Goal: Communication & Community: Answer question/provide support

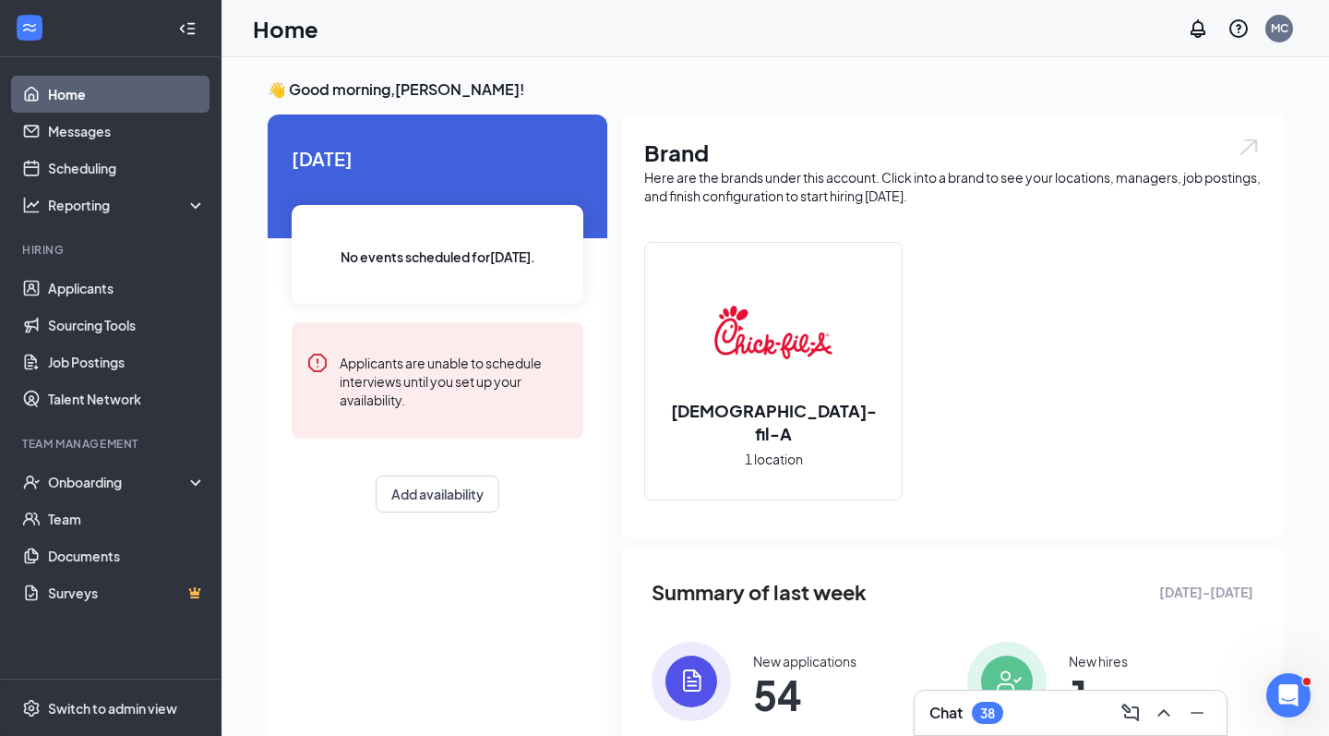
click at [970, 711] on div "Chat 38" at bounding box center [967, 713] width 74 height 22
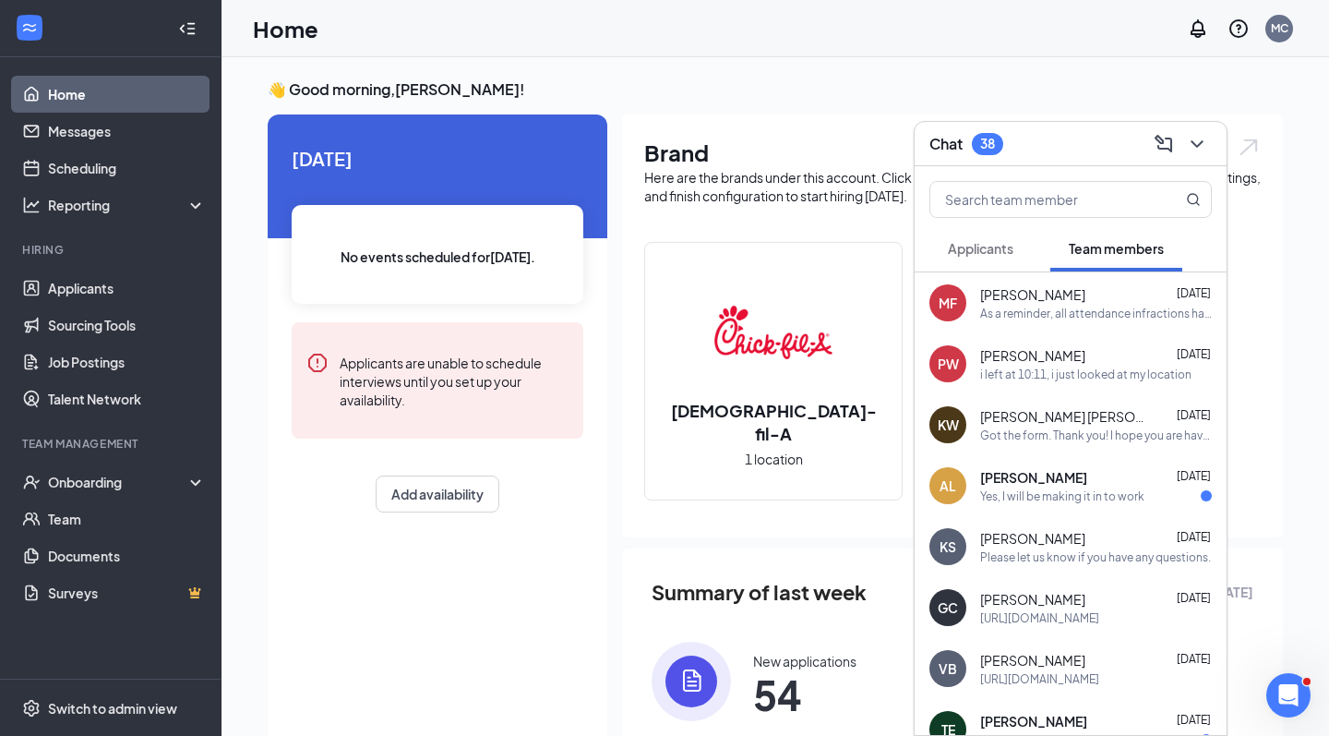
scroll to position [46, 0]
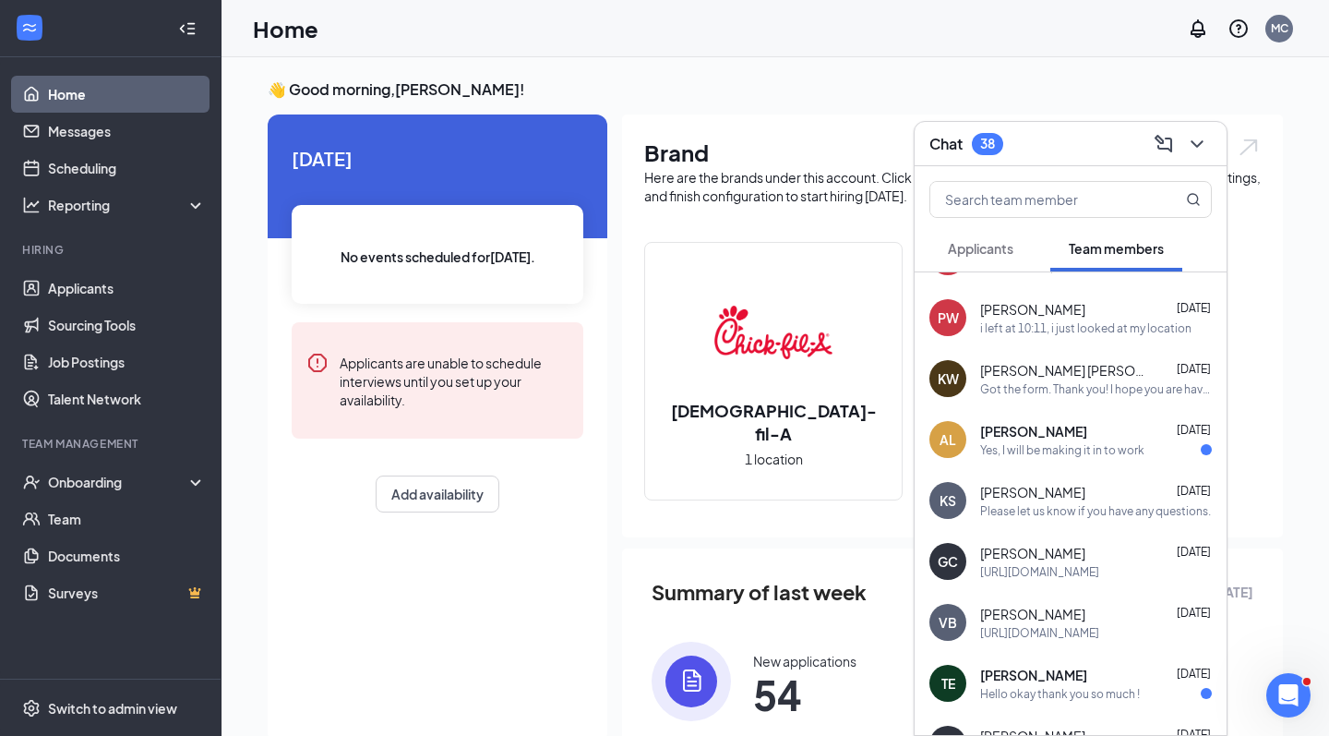
click at [1058, 631] on div "[URL][DOMAIN_NAME]" at bounding box center [1039, 633] width 119 height 16
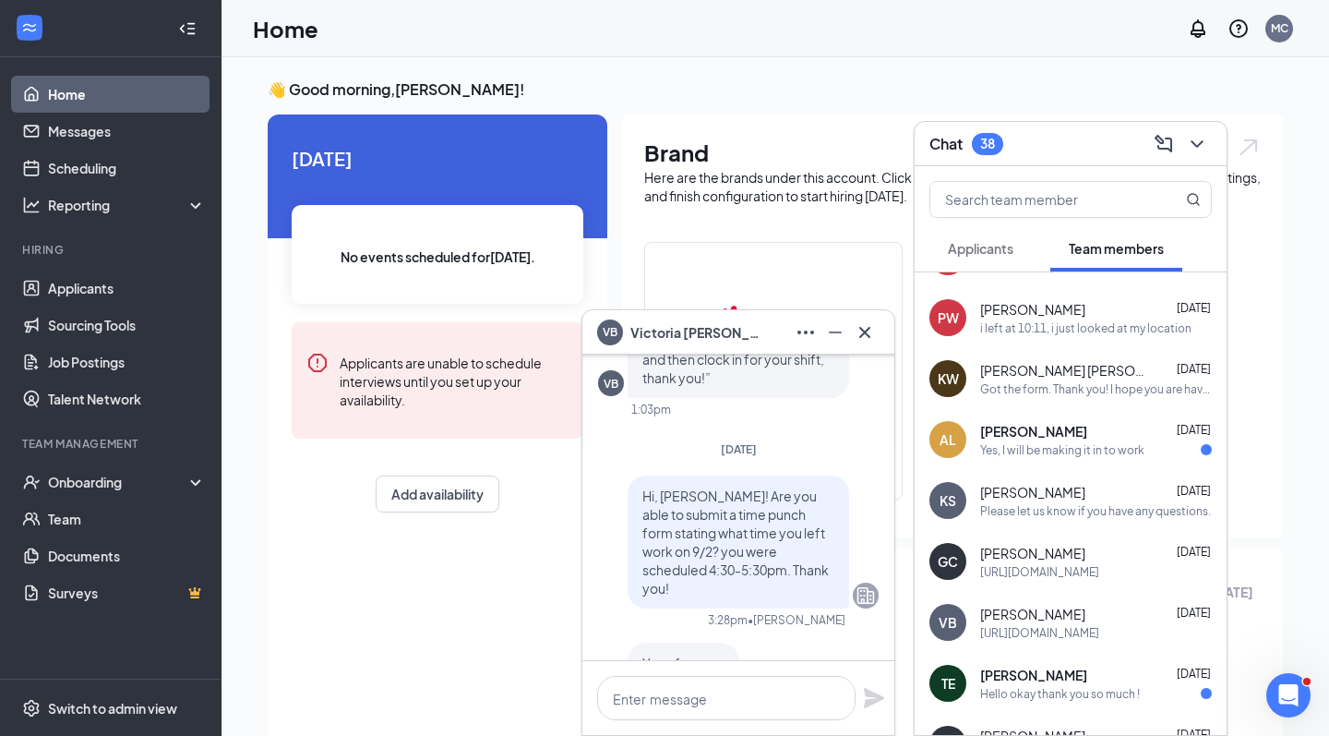
scroll to position [-246, 0]
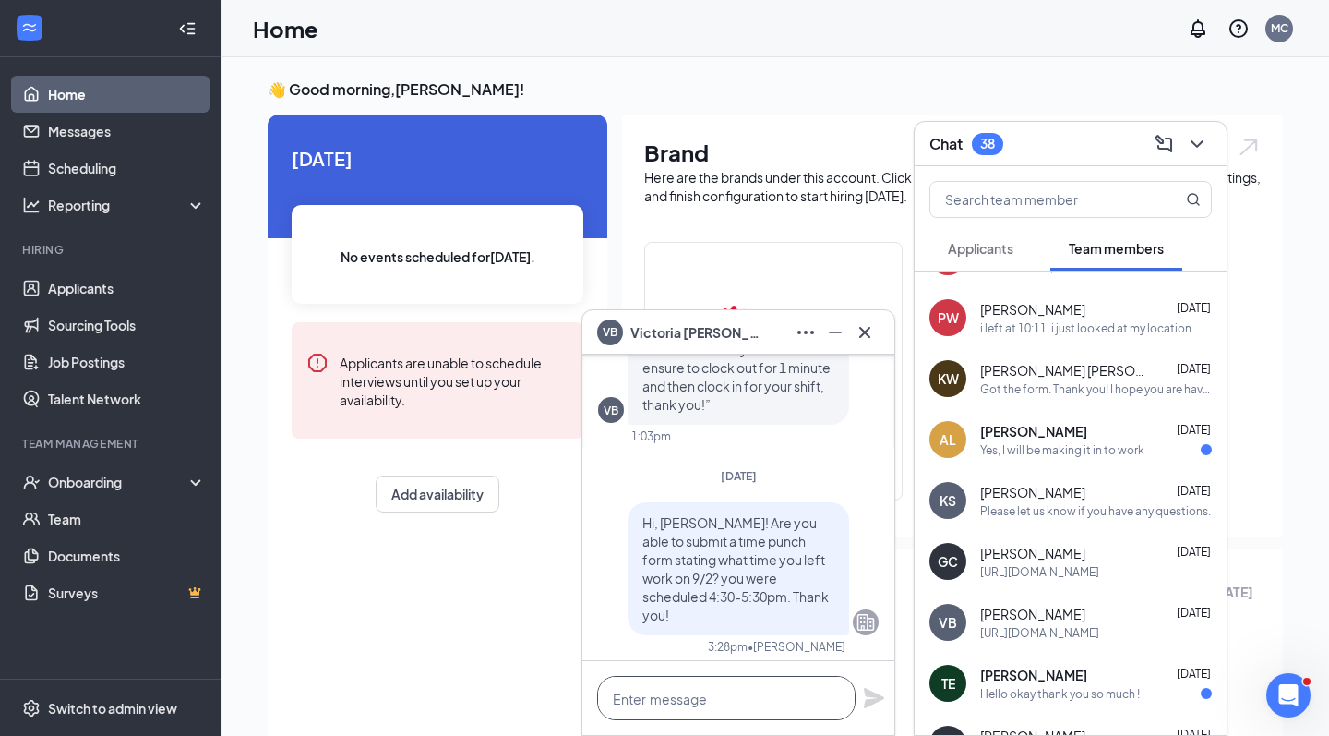
click at [691, 708] on textarea at bounding box center [726, 698] width 258 height 44
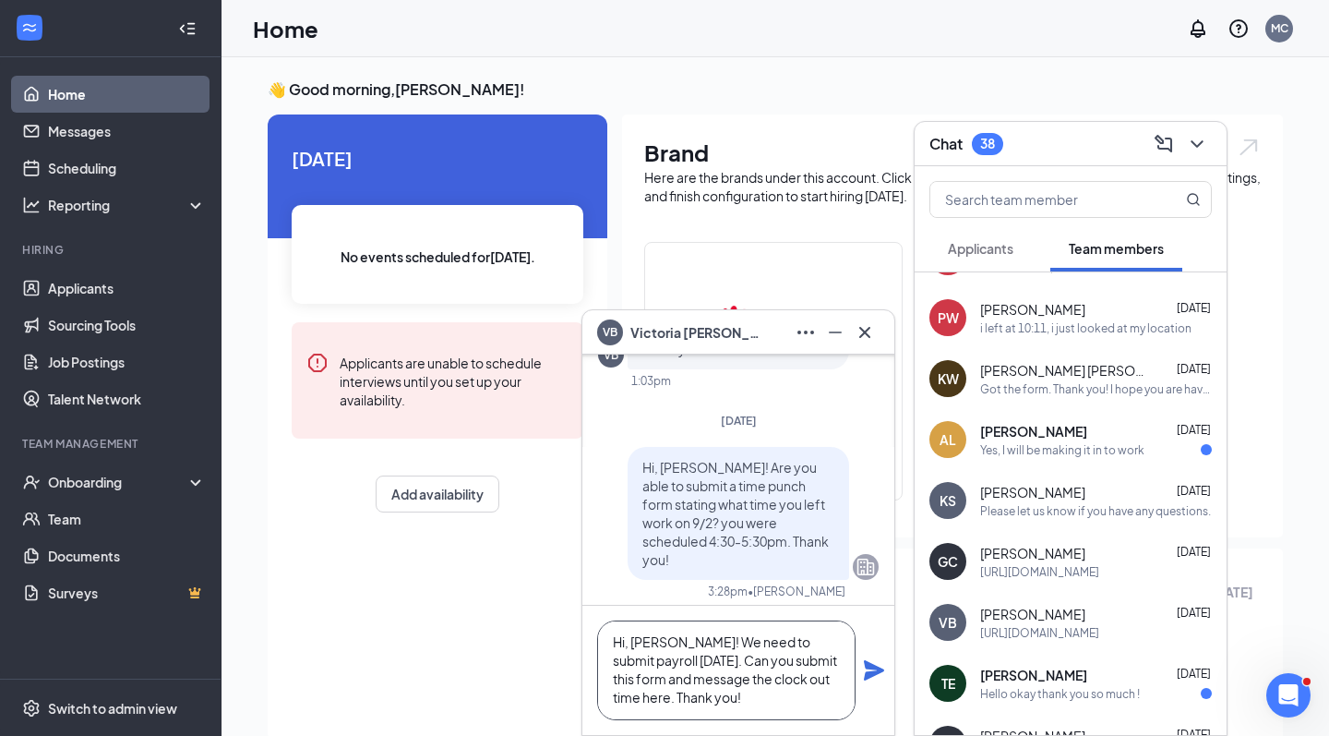
scroll to position [2, 0]
type textarea "Hi, [PERSON_NAME]! We need to submit payroll [DATE]. Can you submit this form a…"
click at [868, 669] on icon "Plane" at bounding box center [874, 670] width 22 height 22
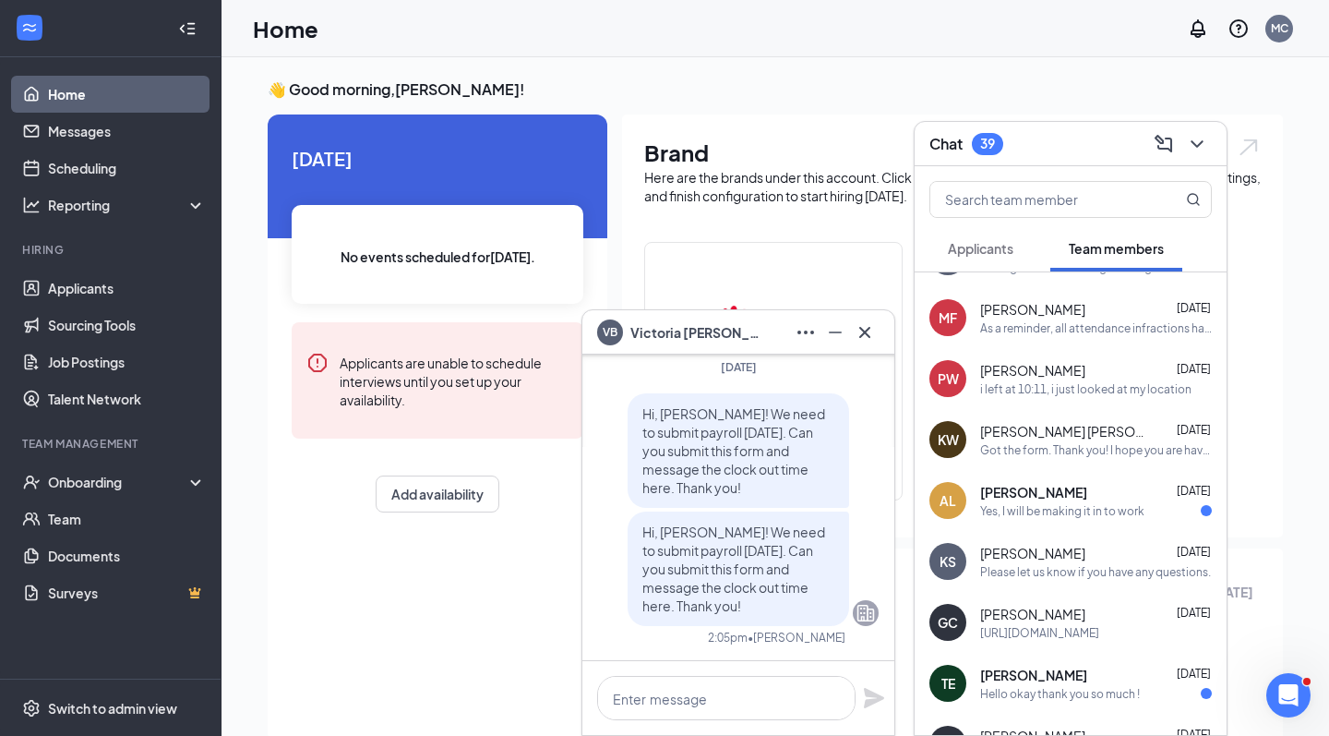
scroll to position [0, 0]
click at [866, 334] on icon "Cross" at bounding box center [865, 332] width 22 height 22
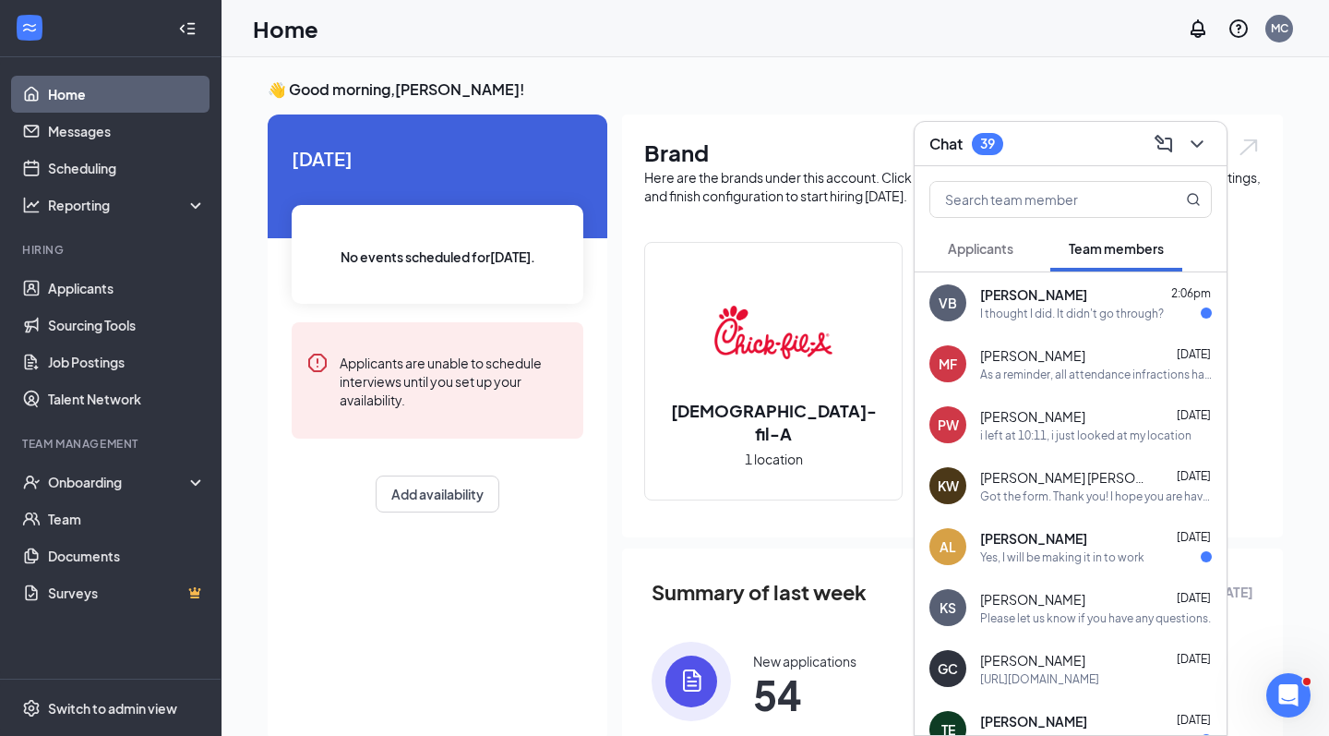
click at [1096, 307] on div "I thought I did. It didn't go through?" at bounding box center [1072, 314] width 184 height 16
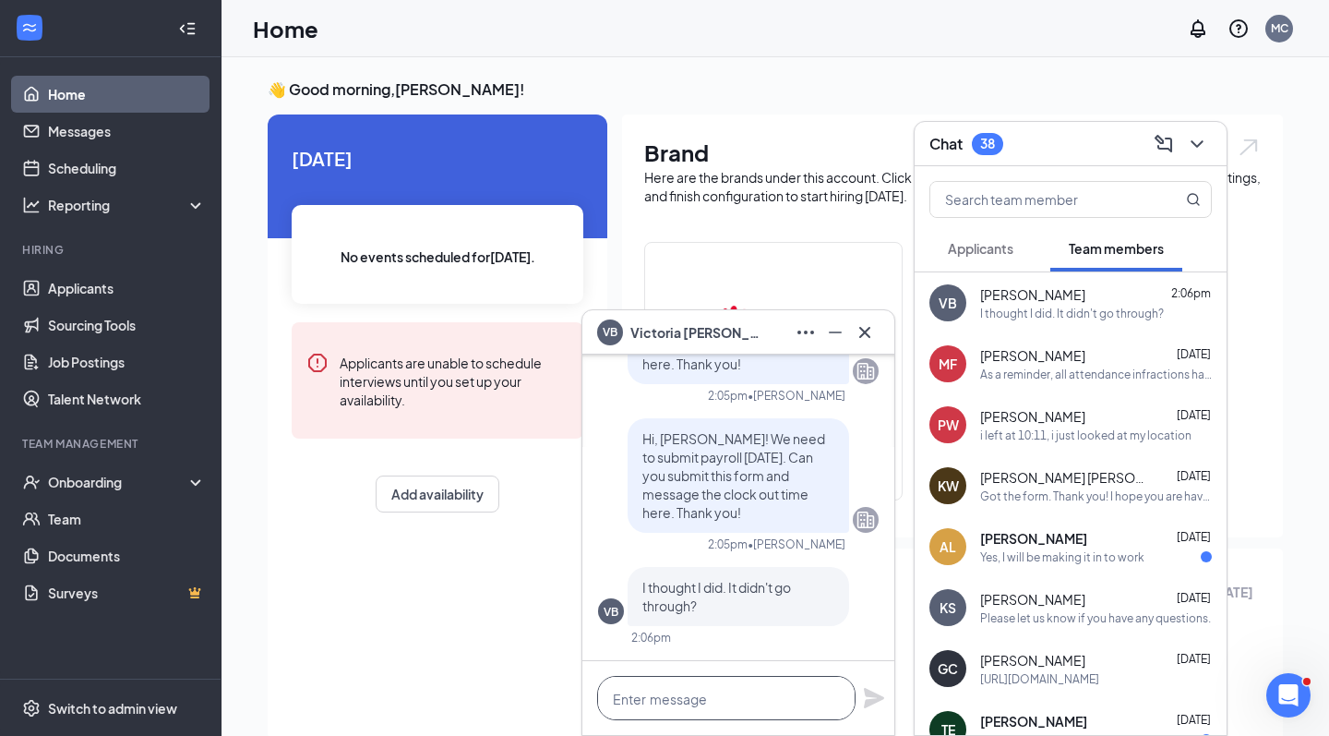
click at [674, 692] on textarea at bounding box center [726, 698] width 258 height 44
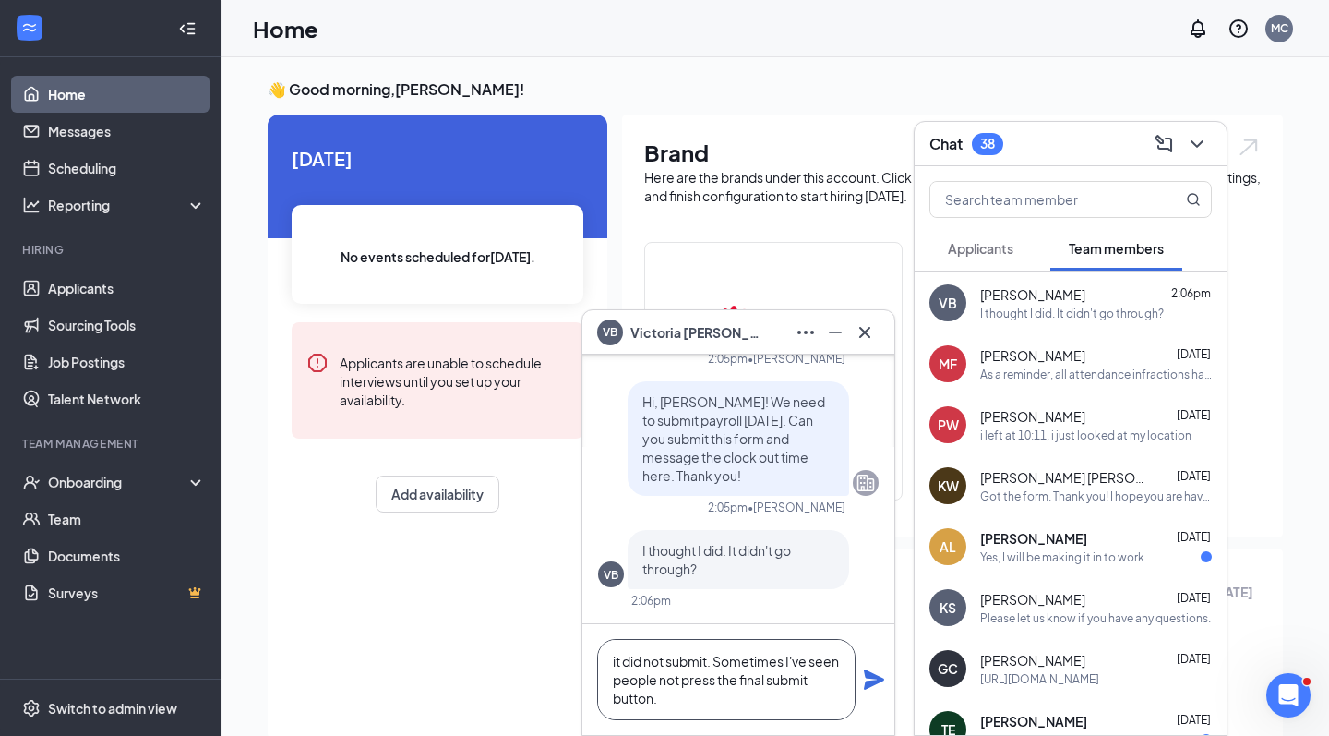
type textarea "it did not submit. Sometimes I've seen people not press the final submit button."
click at [872, 678] on icon "Plane" at bounding box center [874, 679] width 20 height 20
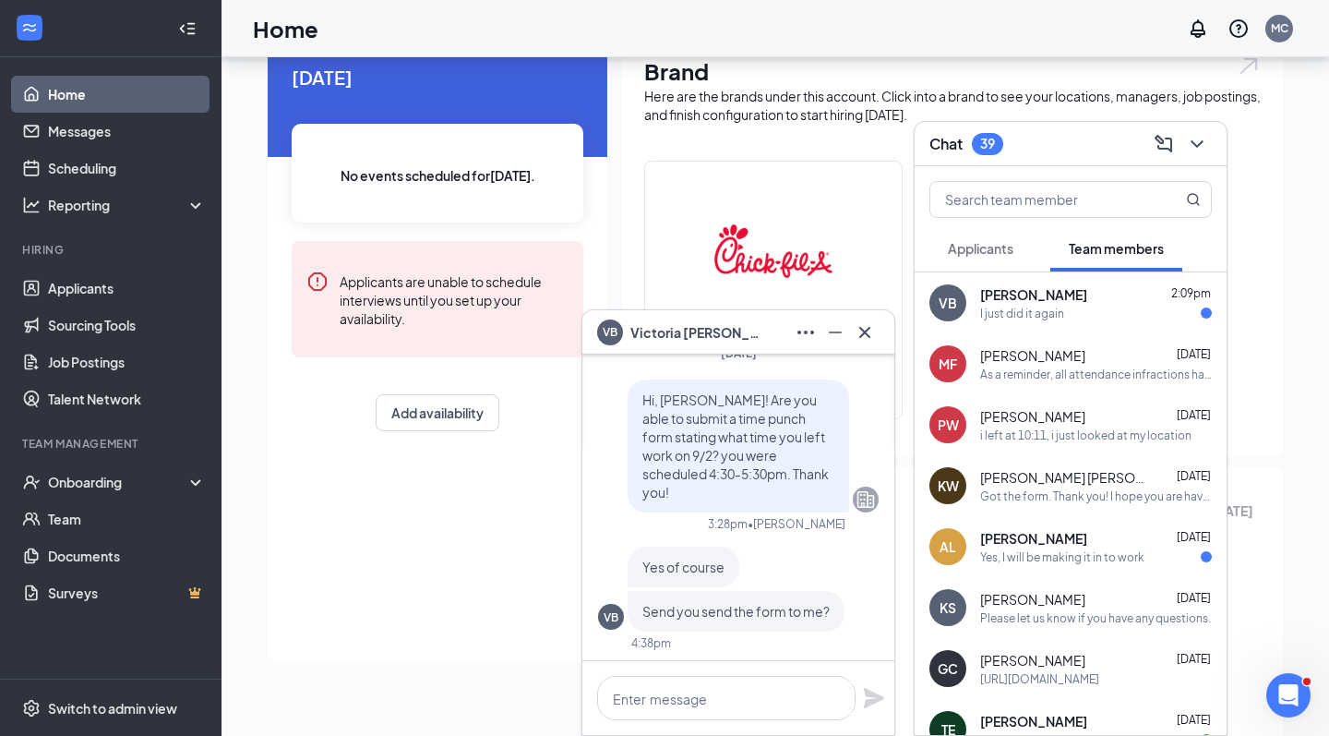
scroll to position [-917, 0]
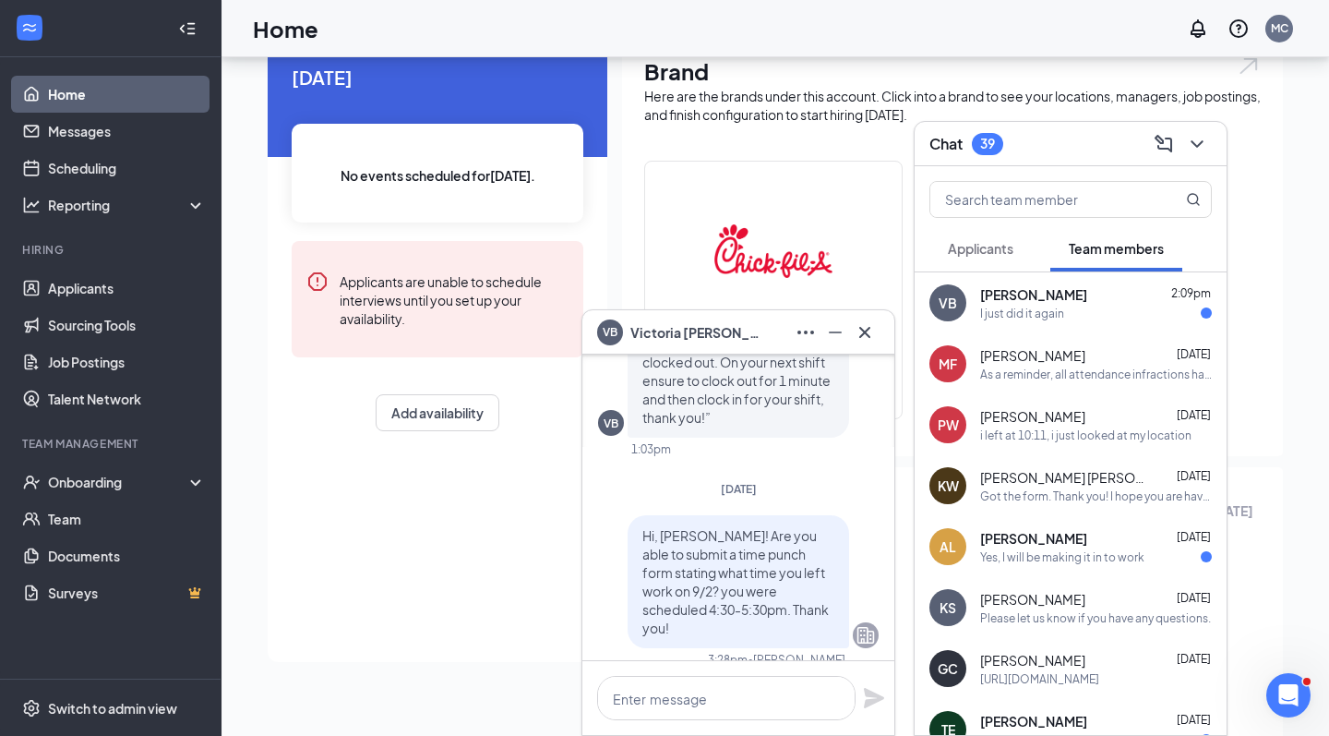
click at [1069, 309] on div "I just did it again" at bounding box center [1096, 314] width 232 height 16
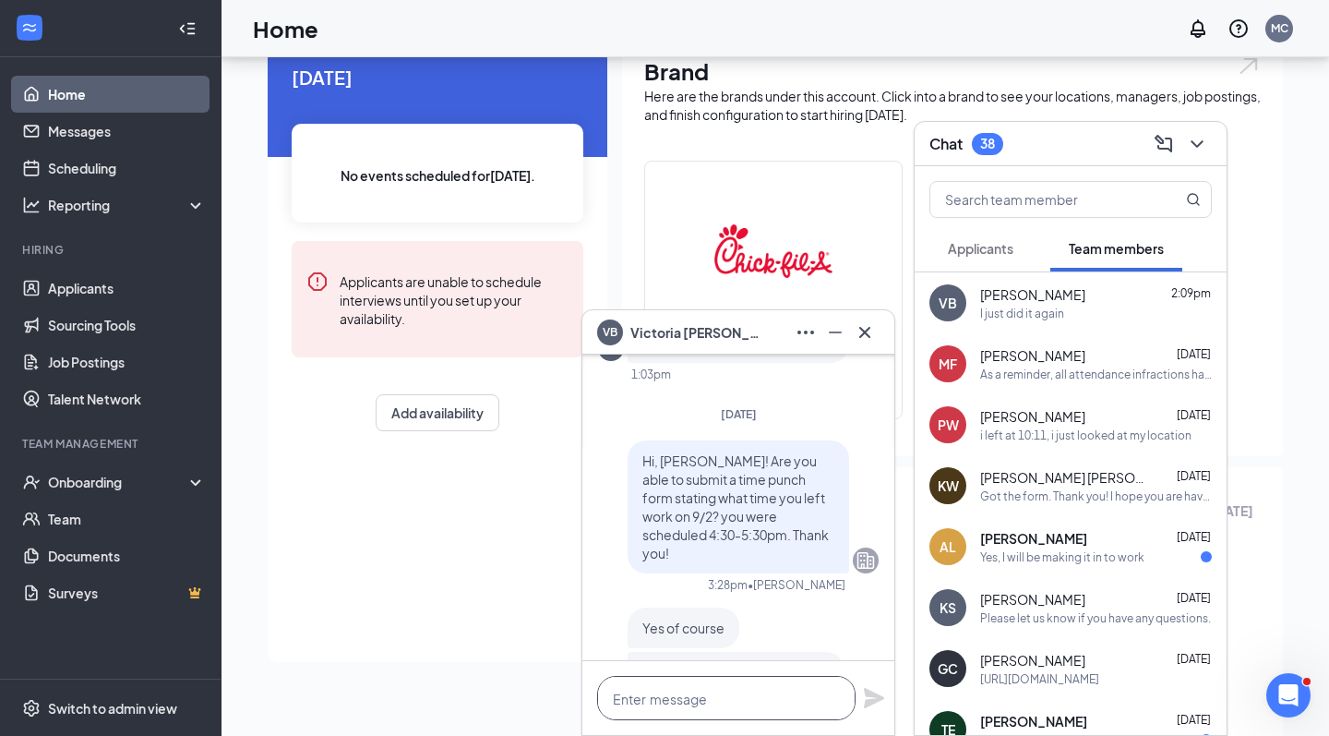
click at [738, 690] on textarea at bounding box center [726, 698] width 258 height 44
type textarea "just got it. Thank you so much!"
click at [871, 700] on icon "Plane" at bounding box center [874, 698] width 20 height 20
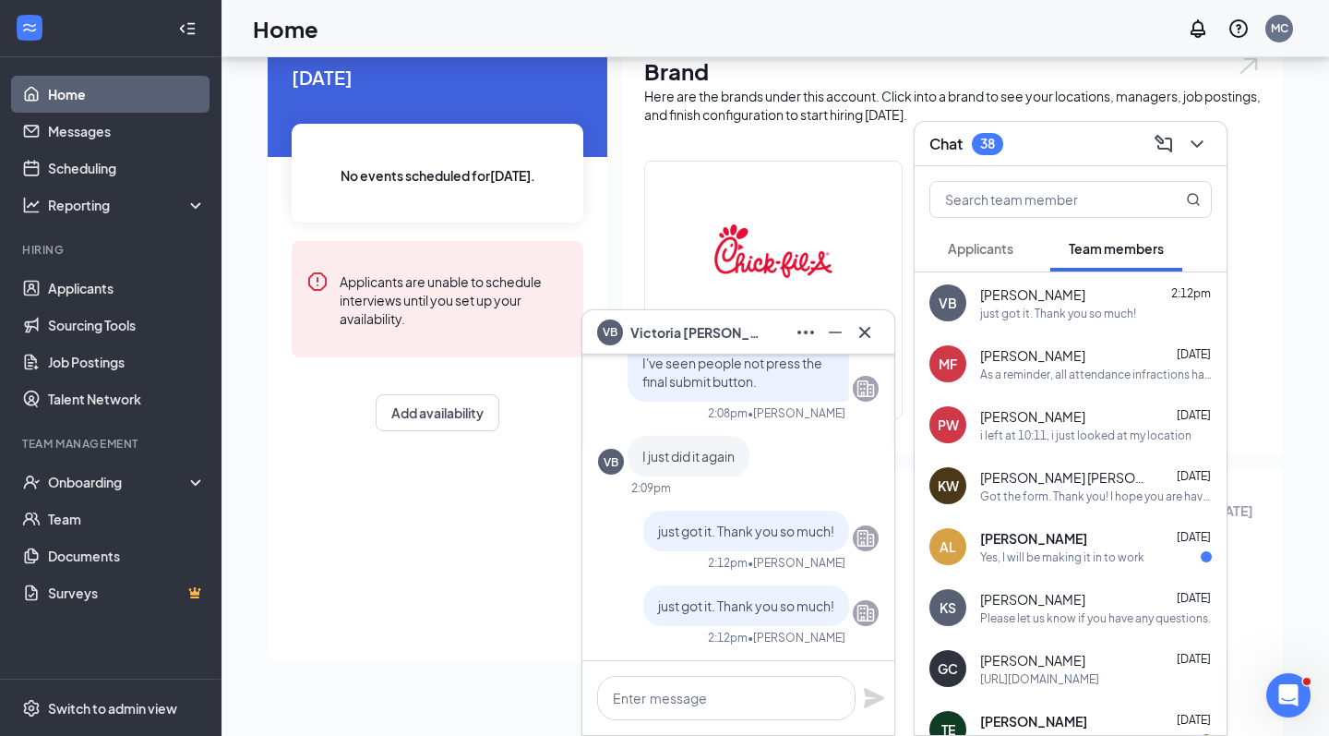
scroll to position [0, 0]
click at [869, 335] on icon "Cross" at bounding box center [864, 331] width 11 height 11
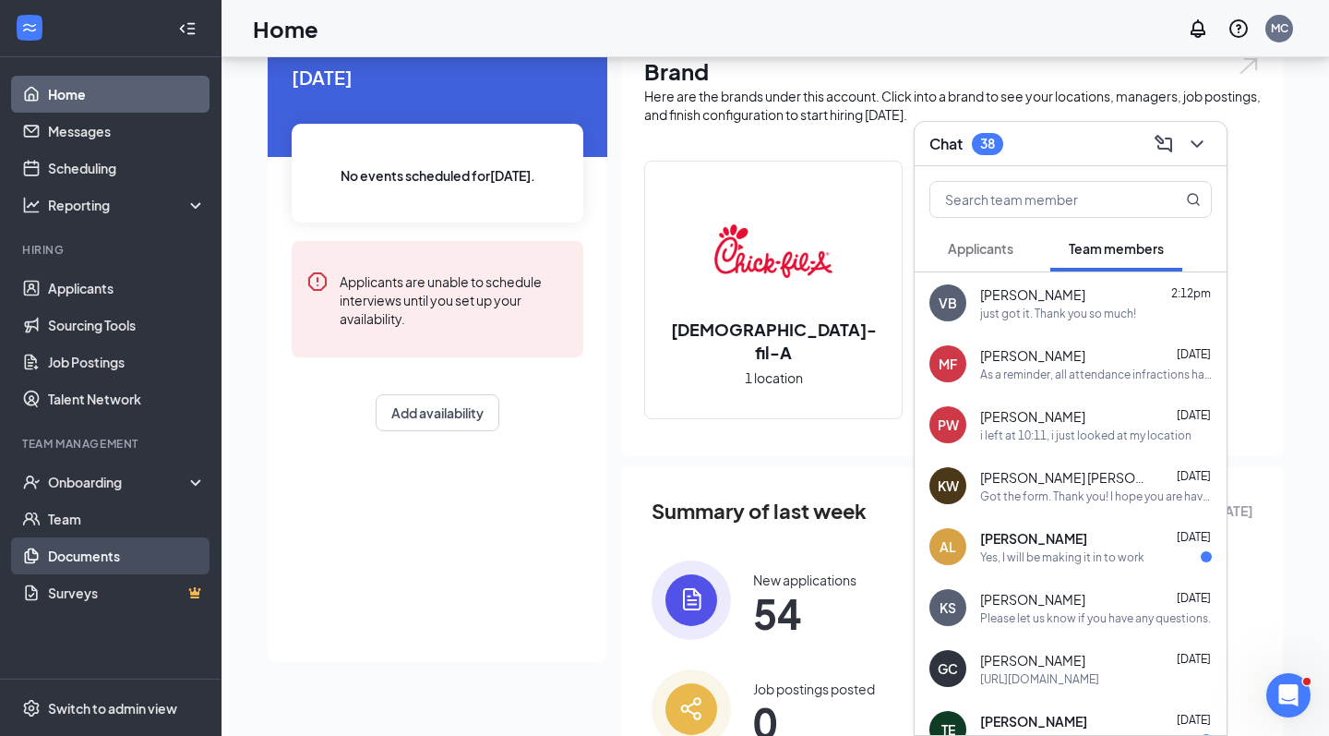
click at [71, 559] on link "Documents" at bounding box center [127, 555] width 158 height 37
